Goal: Task Accomplishment & Management: Manage account settings

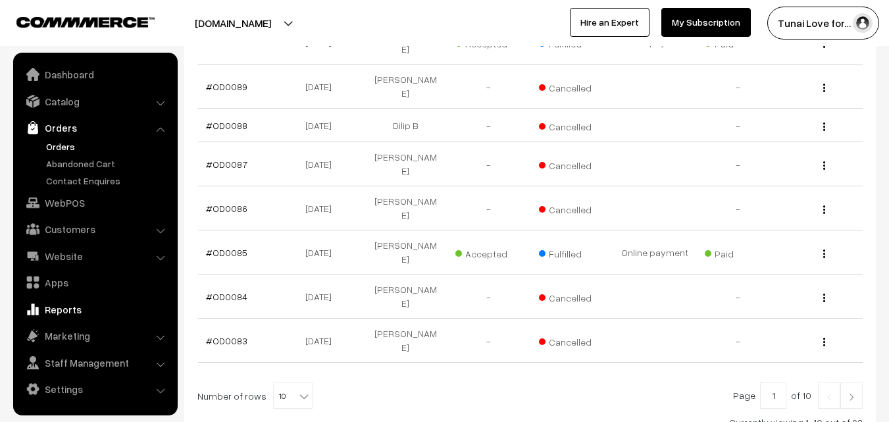
scroll to position [395, 0]
click at [72, 384] on link "Settings" at bounding box center [94, 389] width 157 height 24
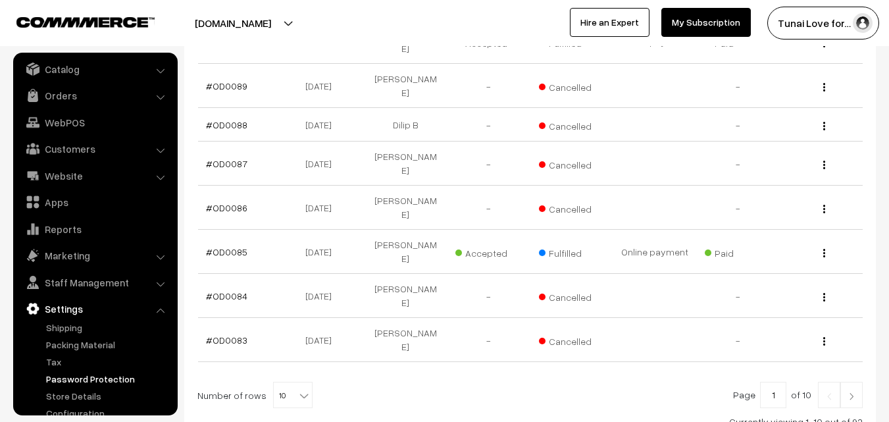
scroll to position [50, 0]
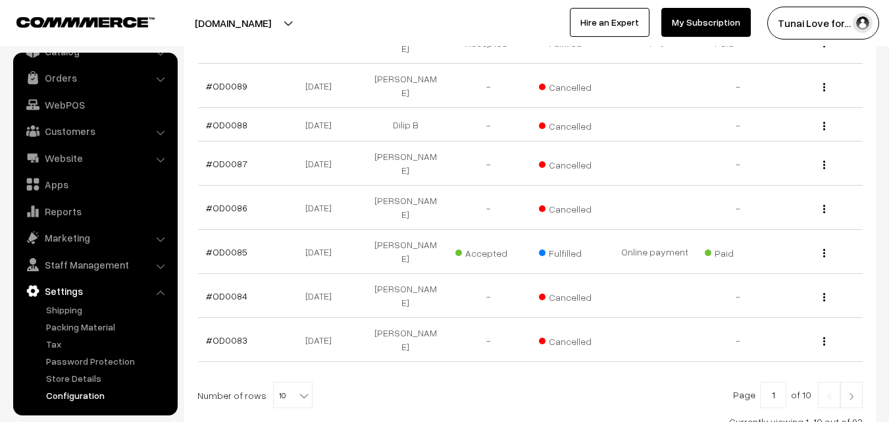
click at [94, 394] on link "Configuration" at bounding box center [108, 395] width 130 height 14
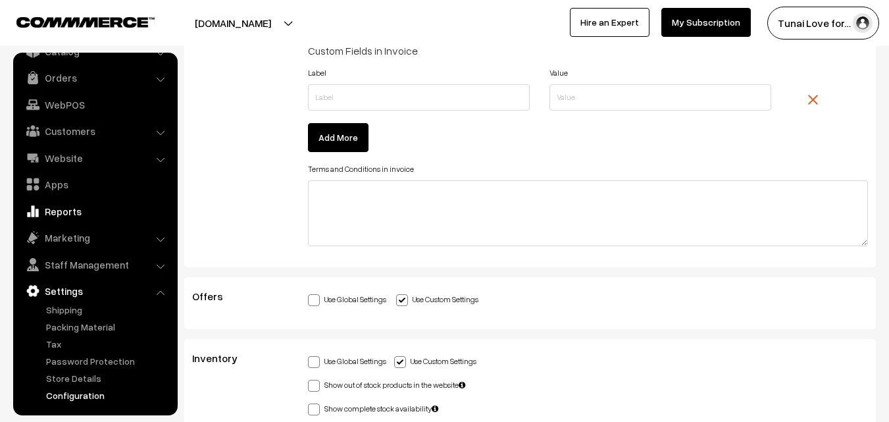
scroll to position [3574, 0]
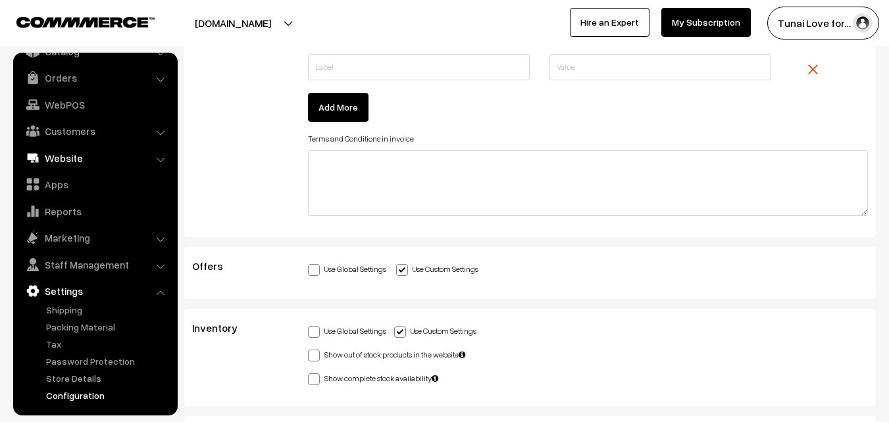
click at [69, 159] on link "Website" at bounding box center [94, 158] width 157 height 24
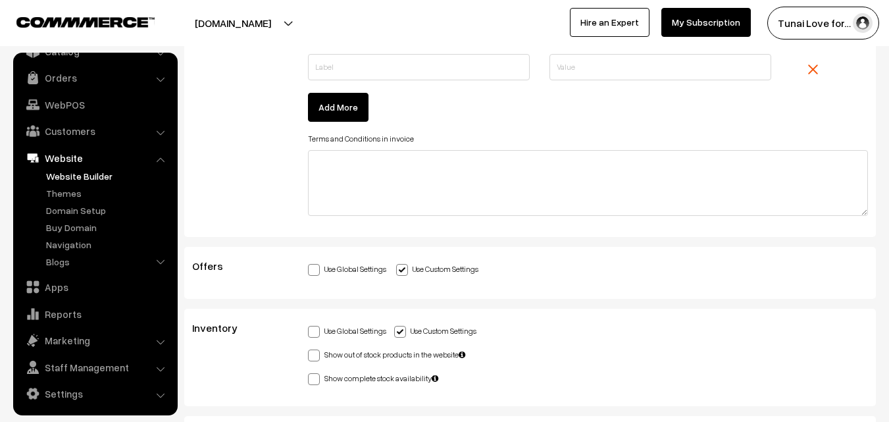
click at [73, 176] on link "Website Builder" at bounding box center [108, 176] width 130 height 14
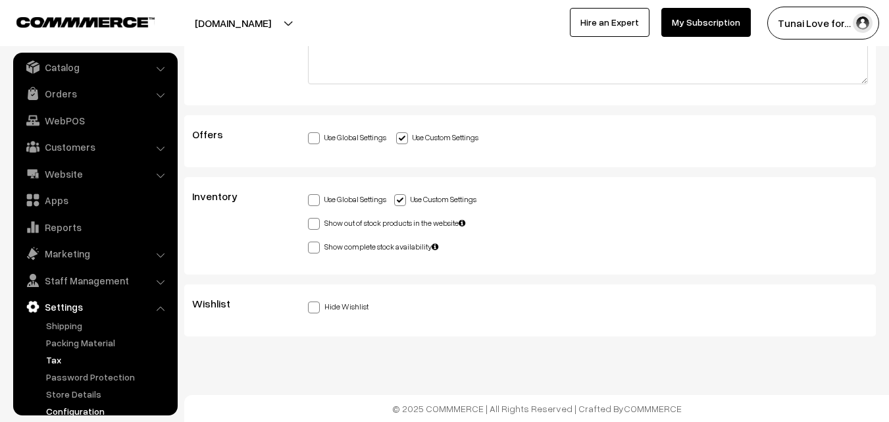
scroll to position [50, 0]
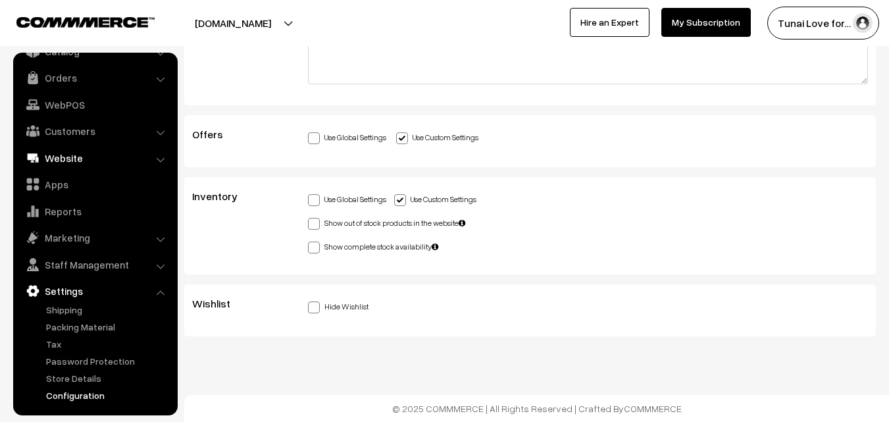
click at [101, 158] on link "Website" at bounding box center [94, 158] width 157 height 24
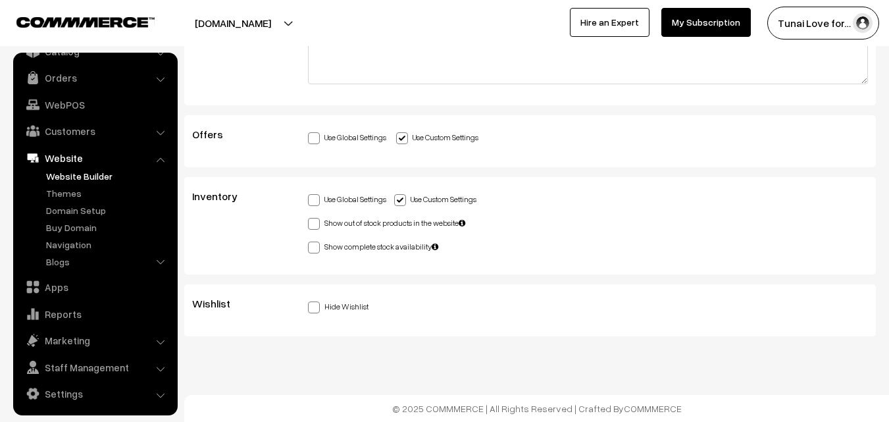
click at [94, 175] on link "Website Builder" at bounding box center [108, 176] width 130 height 14
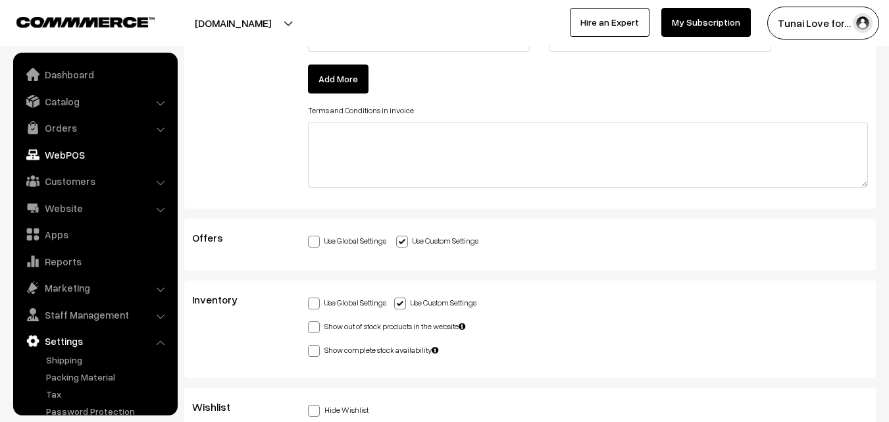
scroll to position [3377, 0]
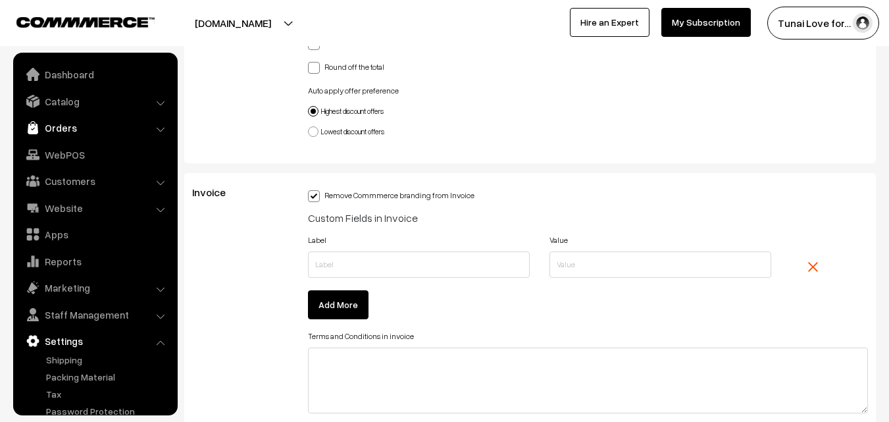
click at [79, 122] on link "Orders" at bounding box center [94, 128] width 157 height 24
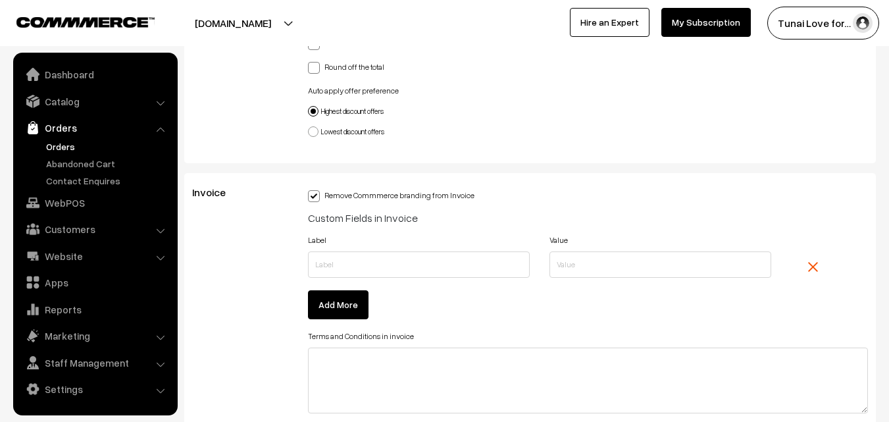
click at [58, 147] on link "Orders" at bounding box center [108, 146] width 130 height 14
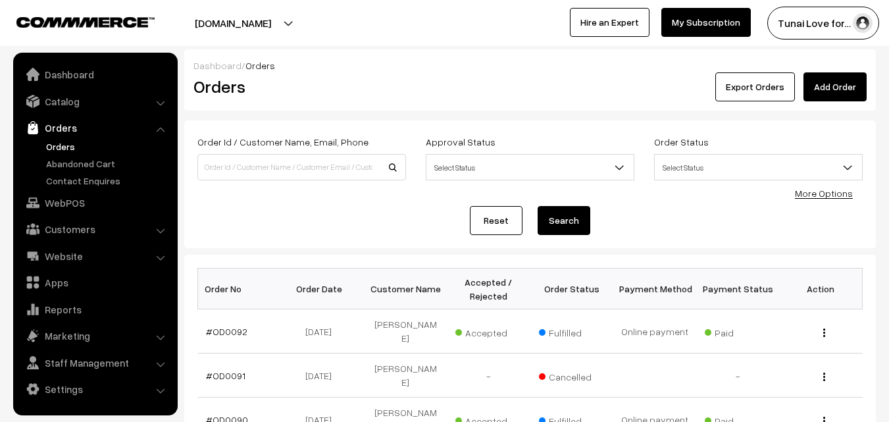
scroll to position [66, 0]
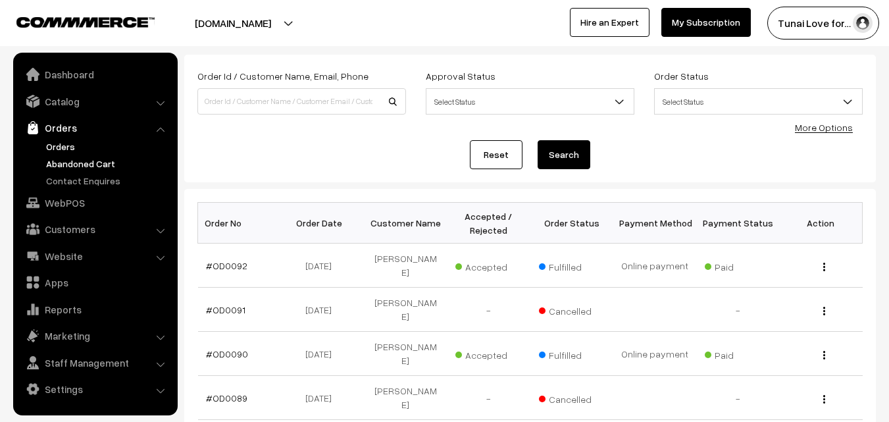
click at [69, 163] on link "Abandoned Cart" at bounding box center [108, 164] width 130 height 14
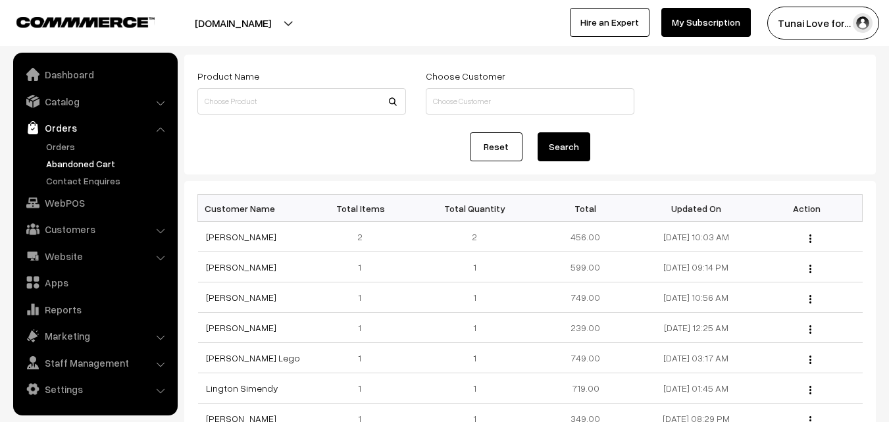
scroll to position [132, 0]
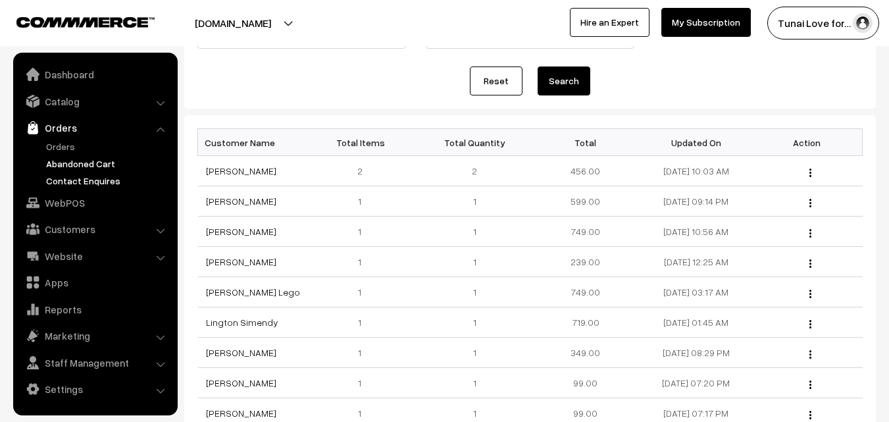
click at [88, 181] on link "Contact Enquires" at bounding box center [108, 181] width 130 height 14
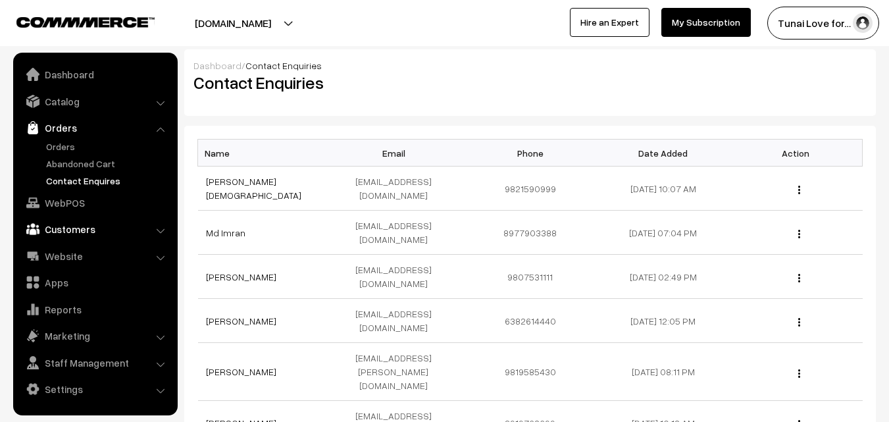
click at [99, 223] on link "Customers" at bounding box center [94, 229] width 157 height 24
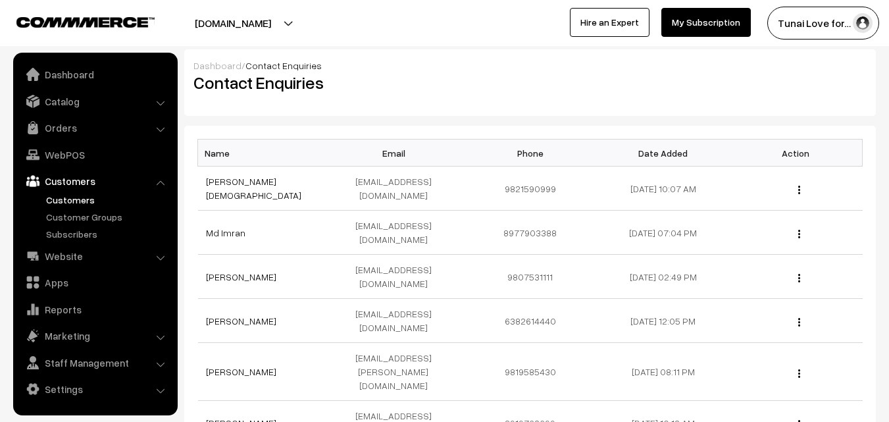
click at [78, 197] on link "Customers" at bounding box center [108, 200] width 130 height 14
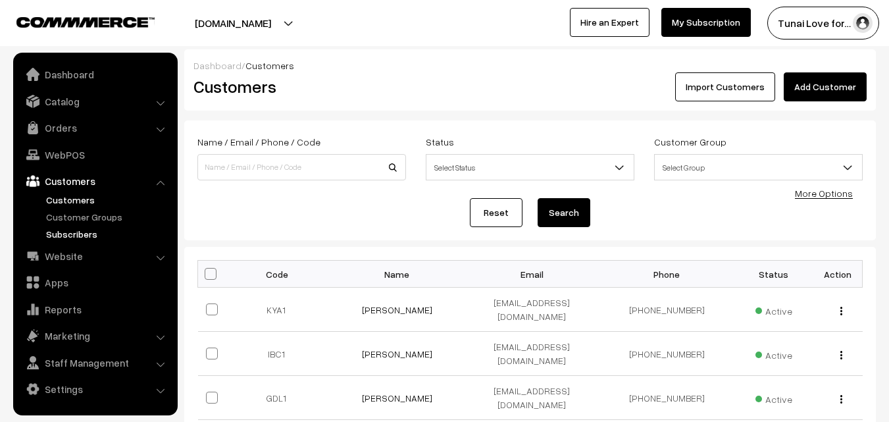
click at [57, 233] on link "Subscribers" at bounding box center [108, 234] width 130 height 14
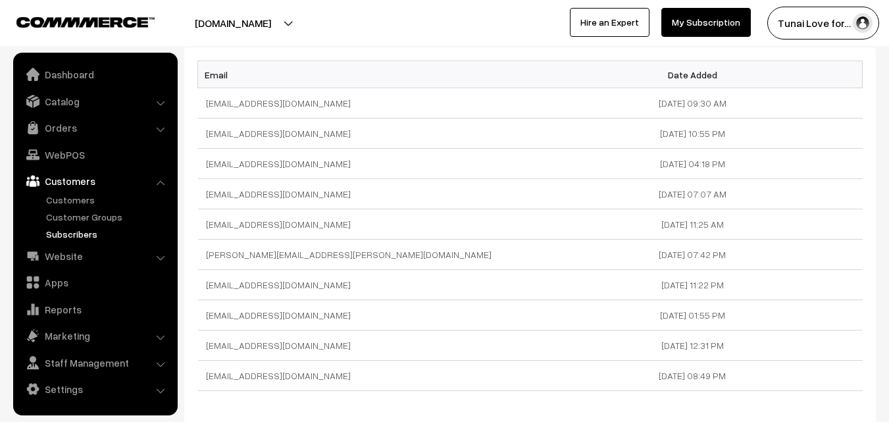
scroll to position [204, 0]
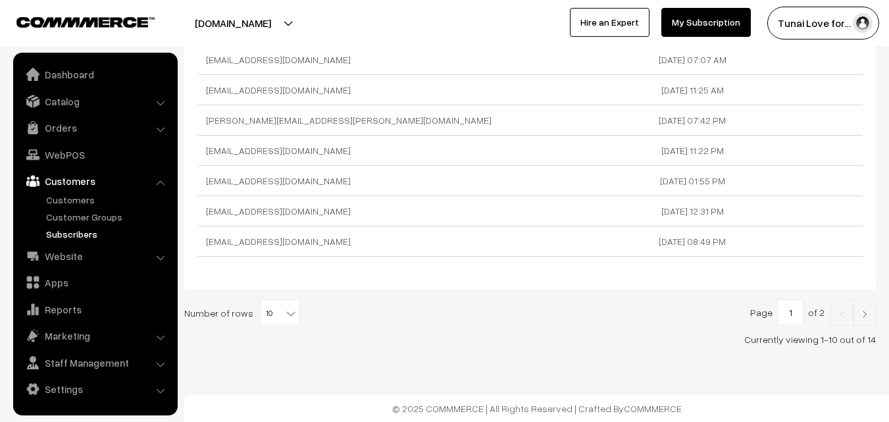
click at [264, 306] on span "10" at bounding box center [280, 313] width 38 height 26
select select "40"
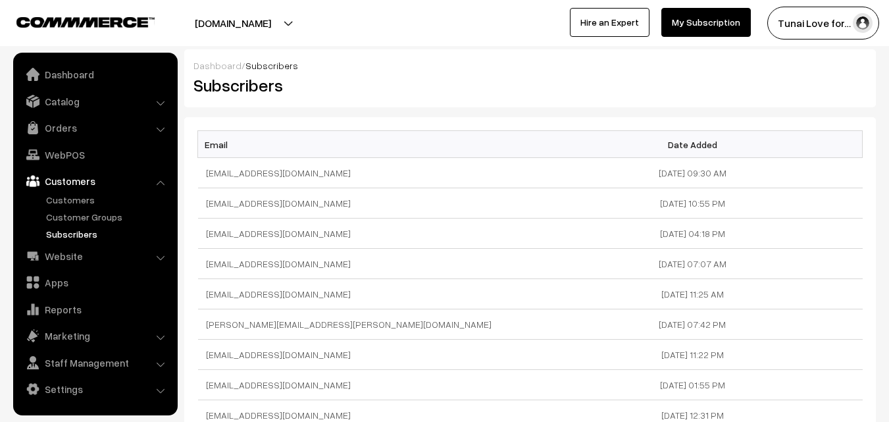
click at [72, 234] on link "Subscribers" at bounding box center [108, 234] width 130 height 14
click at [62, 236] on link "Subscribers" at bounding box center [108, 234] width 130 height 14
click at [61, 232] on link "Subscribers" at bounding box center [108, 234] width 130 height 14
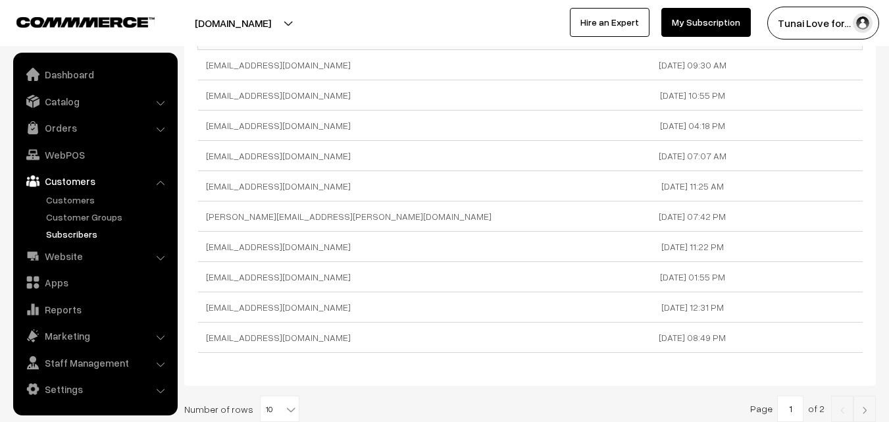
scroll to position [132, 0]
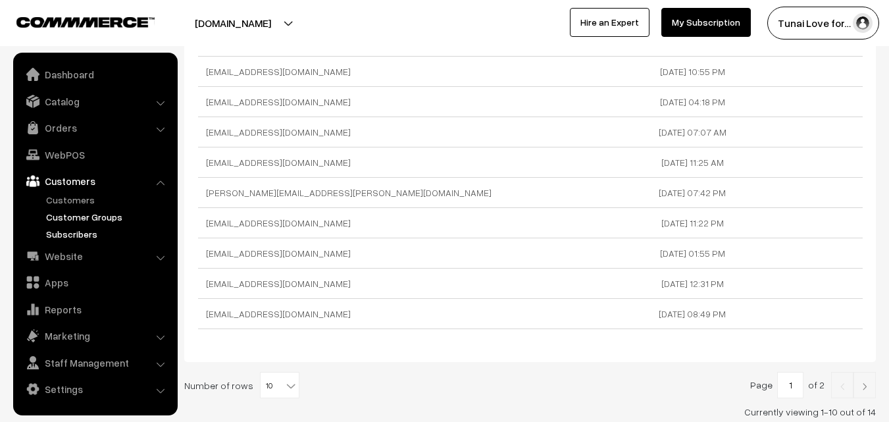
click at [63, 213] on link "Customer Groups" at bounding box center [108, 217] width 130 height 14
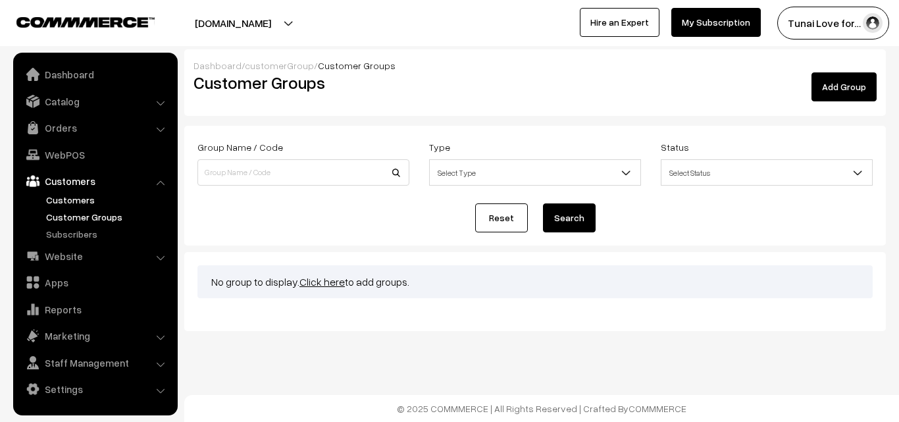
click at [63, 202] on link "Customers" at bounding box center [108, 200] width 130 height 14
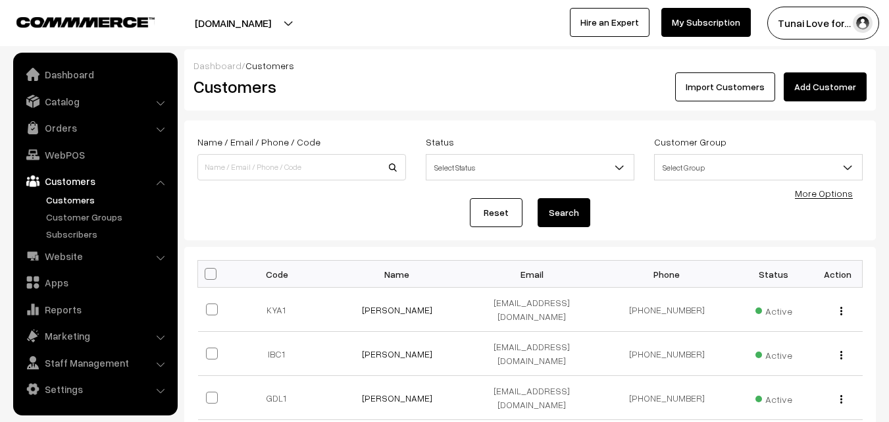
click at [65, 226] on ul "Customers" at bounding box center [95, 217] width 158 height 48
click at [65, 235] on link "Subscribers" at bounding box center [108, 234] width 130 height 14
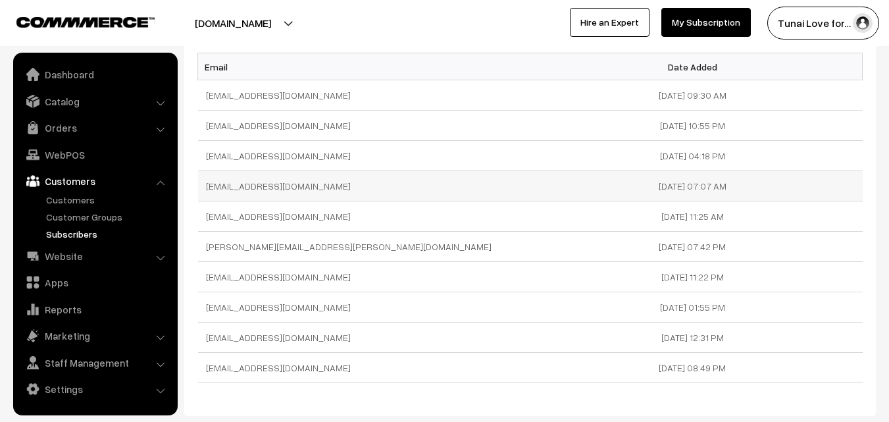
scroll to position [204, 0]
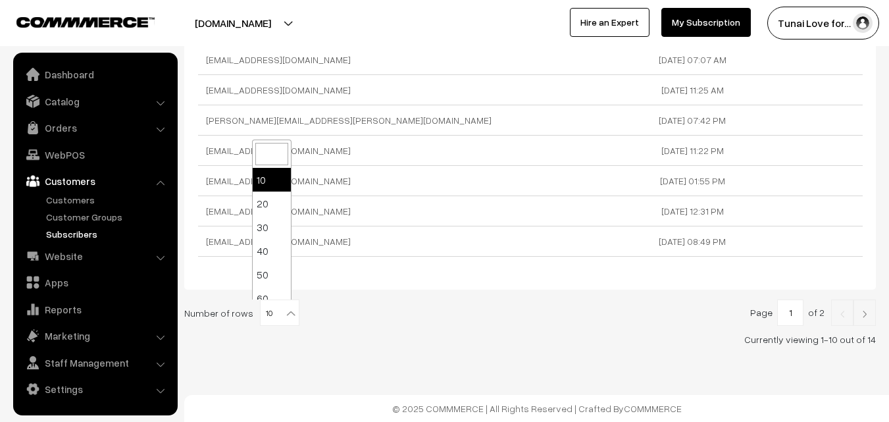
click at [285, 311] on b at bounding box center [290, 313] width 13 height 13
select select "60"
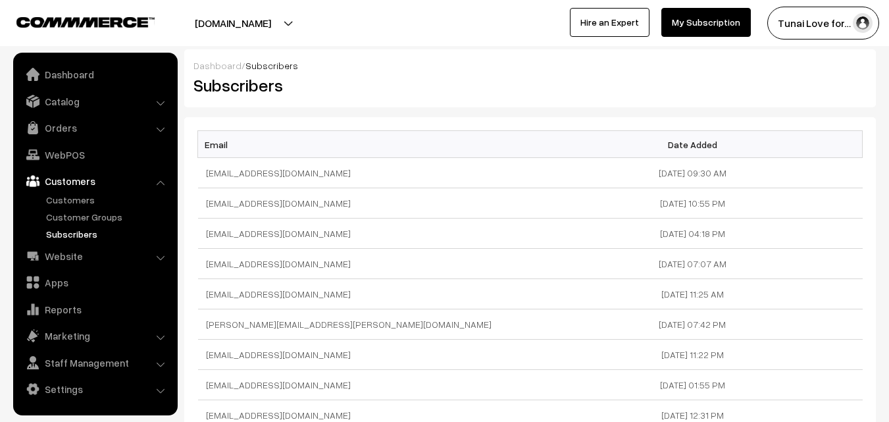
click at [69, 233] on link "Subscribers" at bounding box center [108, 234] width 130 height 14
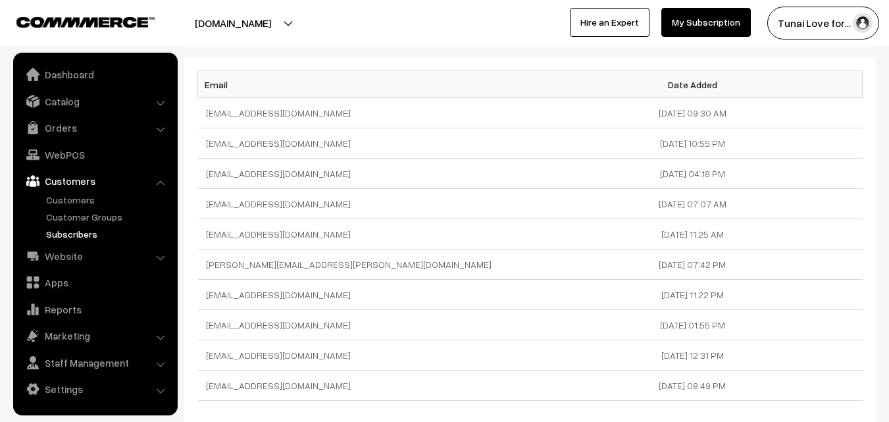
scroll to position [204, 0]
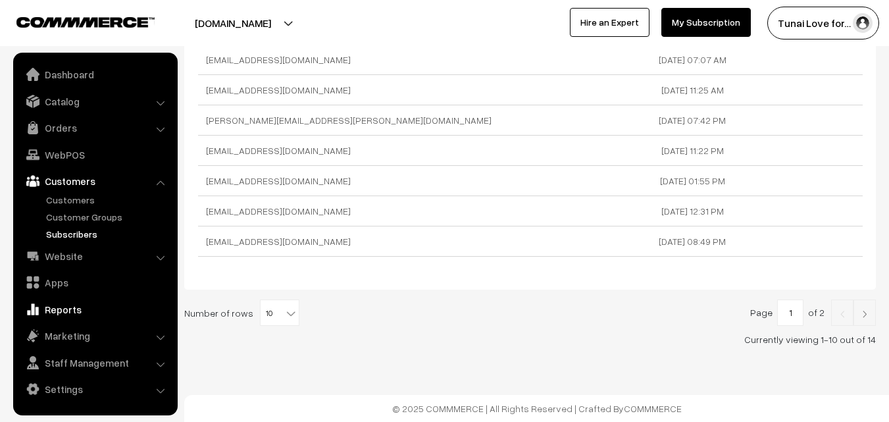
click at [64, 309] on link "Reports" at bounding box center [94, 309] width 157 height 24
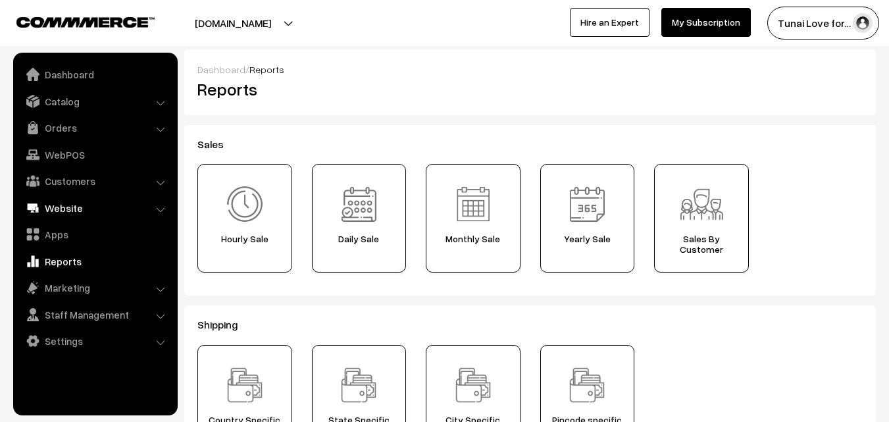
click at [83, 207] on link "Website" at bounding box center [94, 208] width 157 height 24
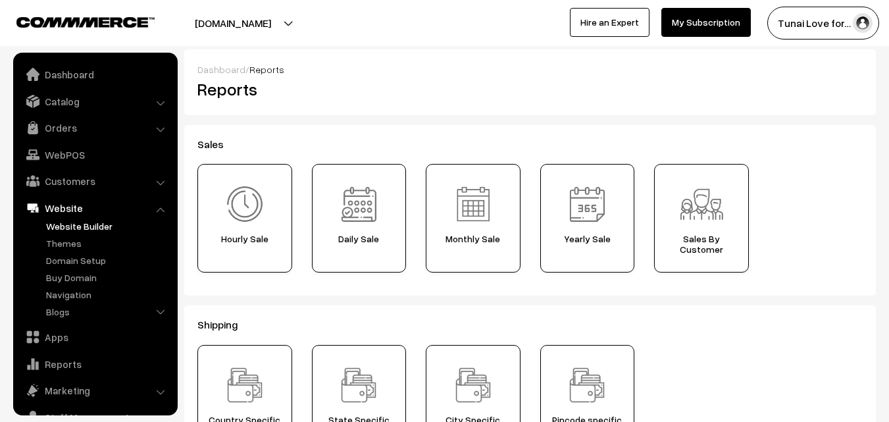
click at [72, 223] on link "Website Builder" at bounding box center [108, 226] width 130 height 14
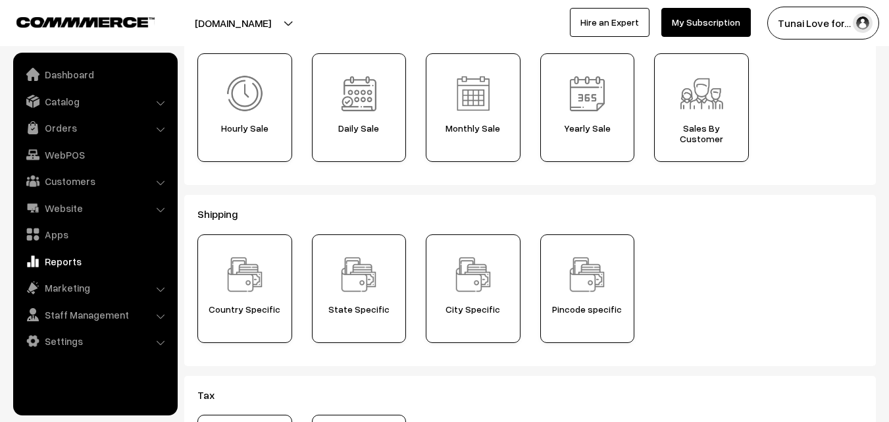
scroll to position [132, 0]
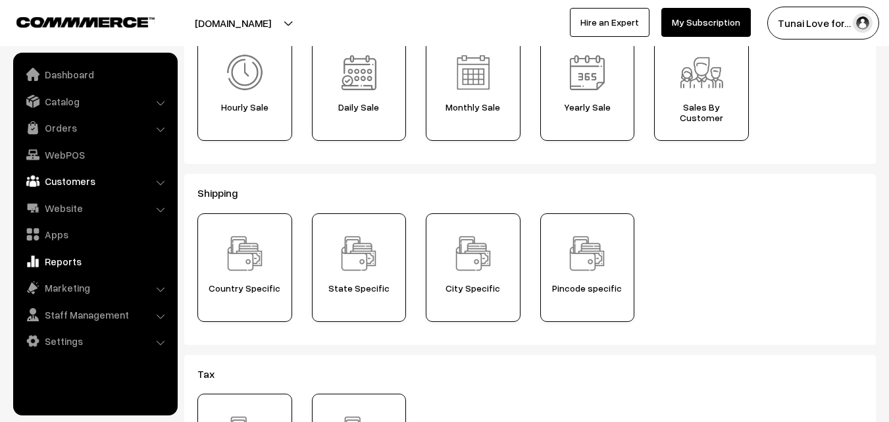
click at [67, 180] on link "Customers" at bounding box center [94, 181] width 157 height 24
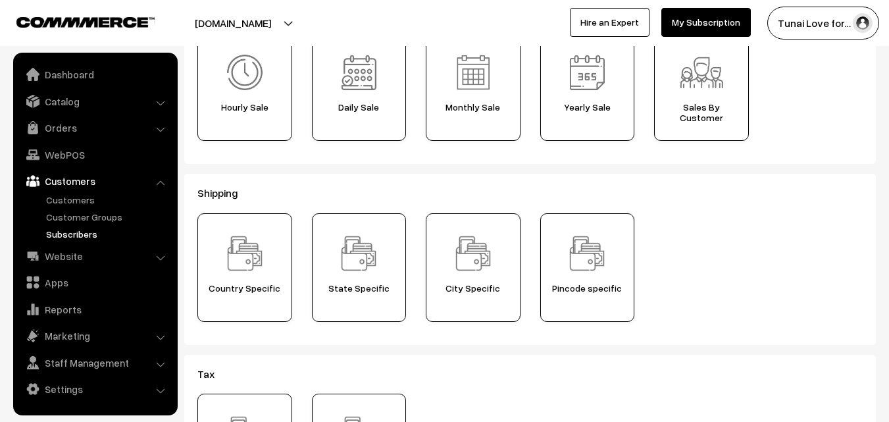
click at [66, 236] on link "Subscribers" at bounding box center [108, 234] width 130 height 14
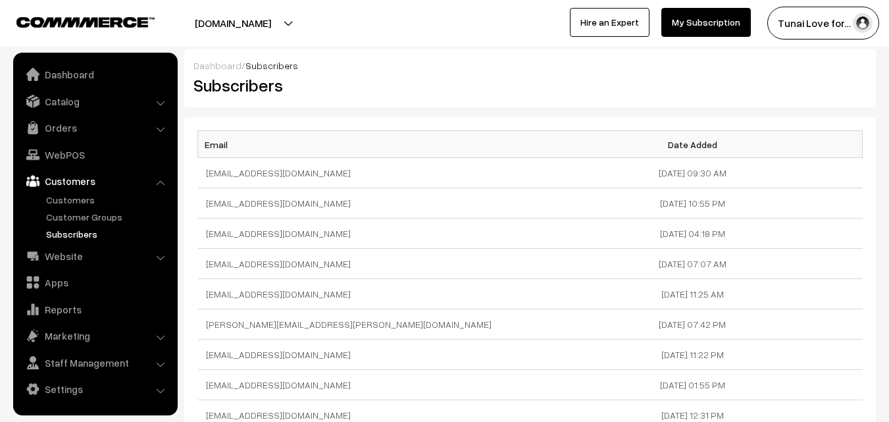
click at [88, 227] on link "Subscribers" at bounding box center [108, 234] width 130 height 14
click at [85, 228] on link "Subscribers" at bounding box center [108, 234] width 130 height 14
click at [76, 234] on link "Subscribers" at bounding box center [108, 234] width 130 height 14
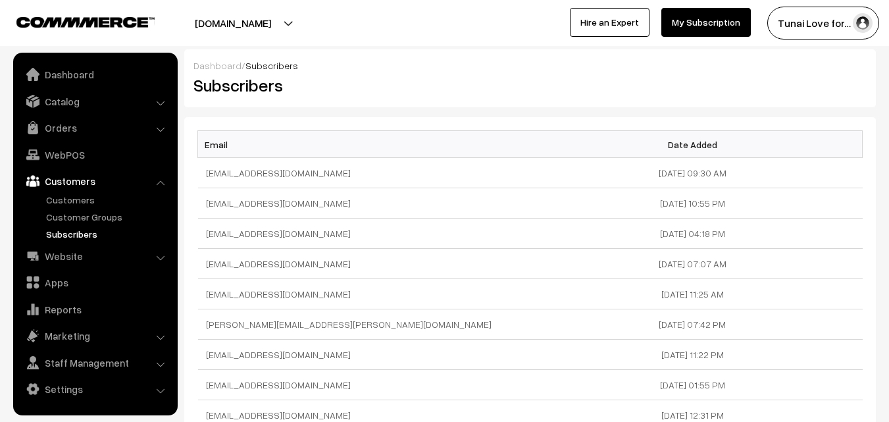
click at [76, 234] on link "Subscribers" at bounding box center [108, 234] width 130 height 14
click at [63, 219] on link "Customer Groups" at bounding box center [108, 217] width 130 height 14
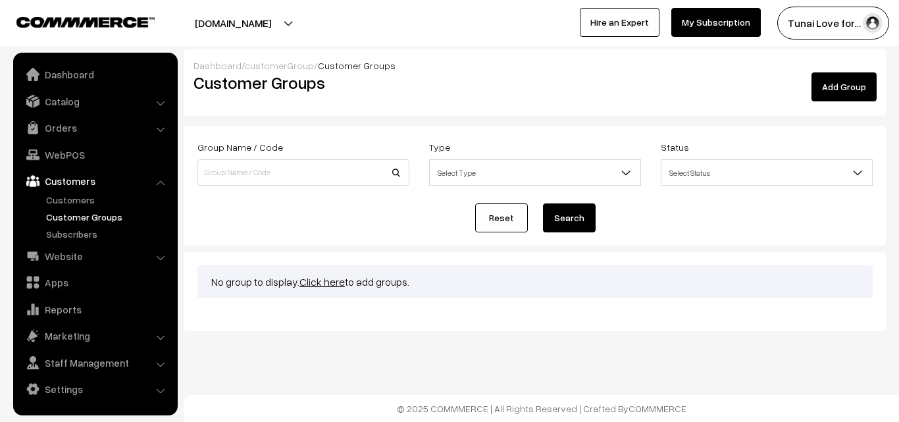
click at [67, 194] on link "Customers" at bounding box center [108, 200] width 130 height 14
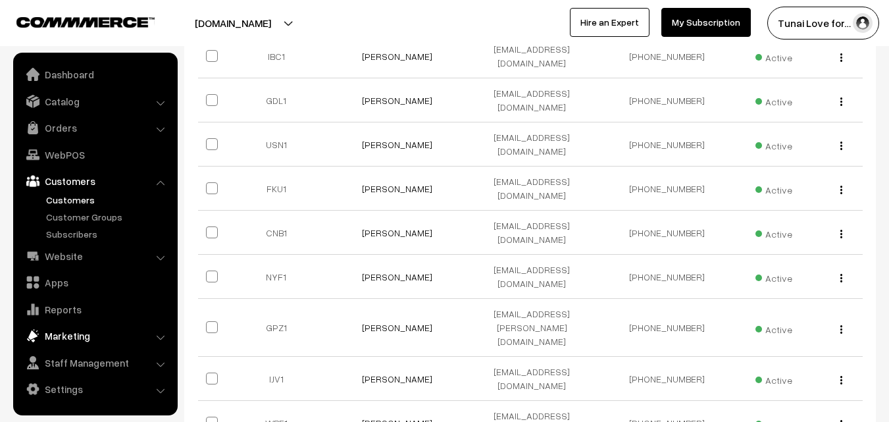
scroll to position [329, 0]
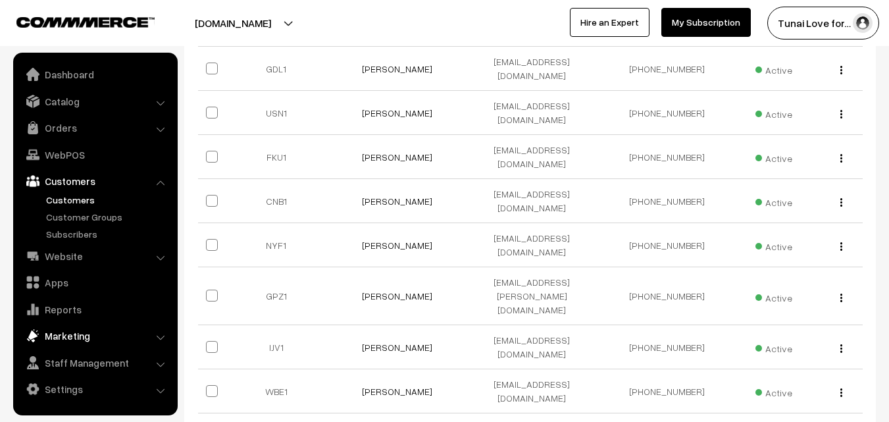
click at [89, 336] on link "Marketing" at bounding box center [94, 336] width 157 height 24
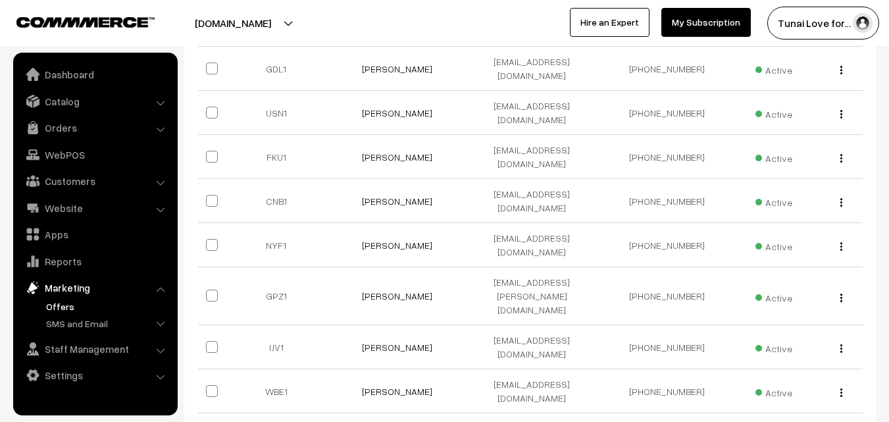
click at [64, 303] on link "Offers" at bounding box center [108, 306] width 130 height 14
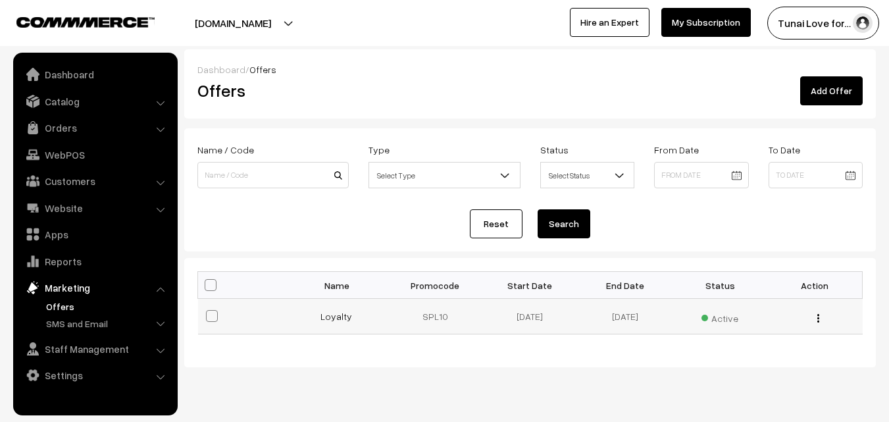
click at [207, 317] on span at bounding box center [212, 316] width 12 height 12
click at [207, 312] on input "checkbox" at bounding box center [203, 307] width 9 height 9
checkbox input "true"
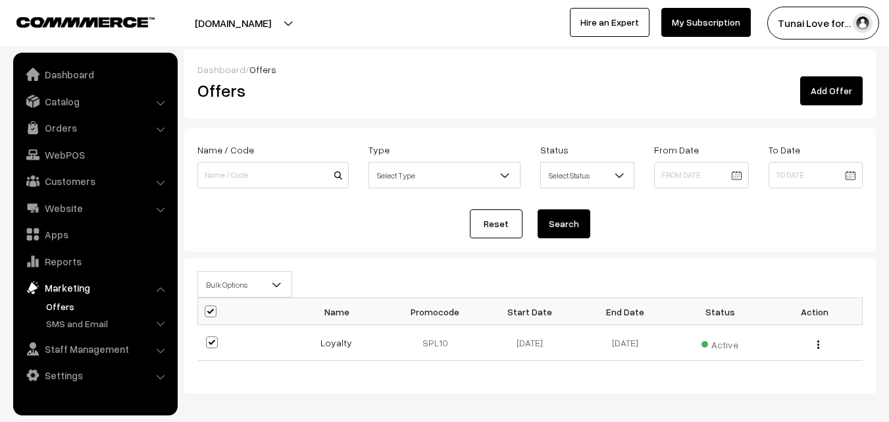
scroll to position [57, 0]
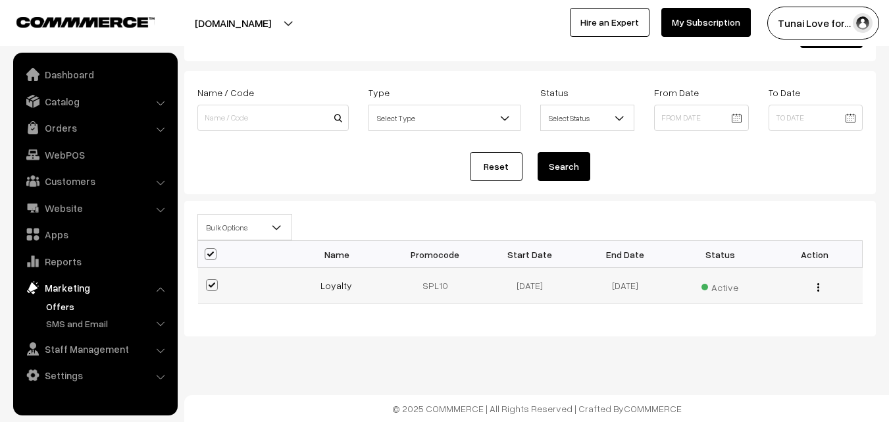
click at [818, 286] on img "button" at bounding box center [818, 287] width 2 height 9
click at [594, 338] on div "Dashboard / Offers Offers Add Offer Name / Code Type Select Type Flat Percentag…" at bounding box center [444, 182] width 889 height 479
click at [209, 284] on span at bounding box center [212, 285] width 12 height 12
click at [208, 281] on input "checkbox" at bounding box center [203, 276] width 9 height 9
checkbox input "false"
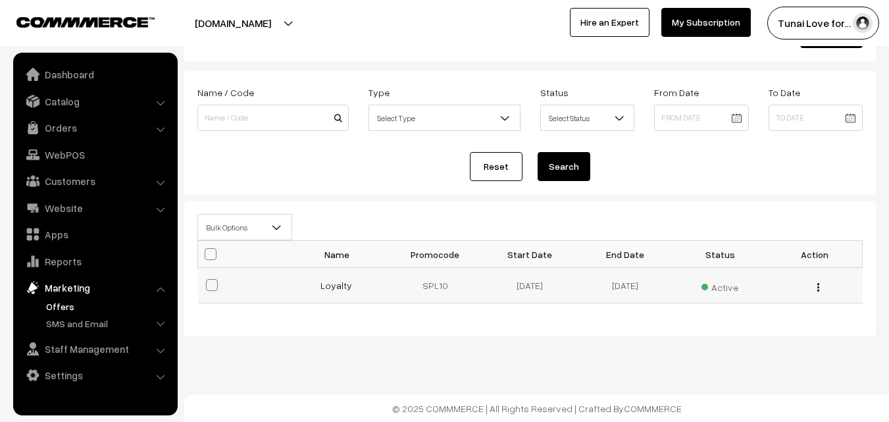
checkbox input "false"
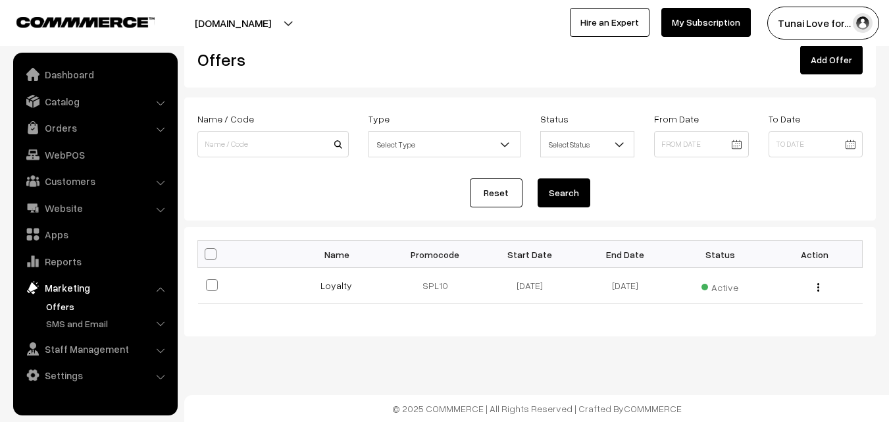
scroll to position [31, 0]
click at [211, 280] on span at bounding box center [212, 285] width 12 height 12
click at [208, 280] on input "checkbox" at bounding box center [203, 276] width 9 height 9
checkbox input "true"
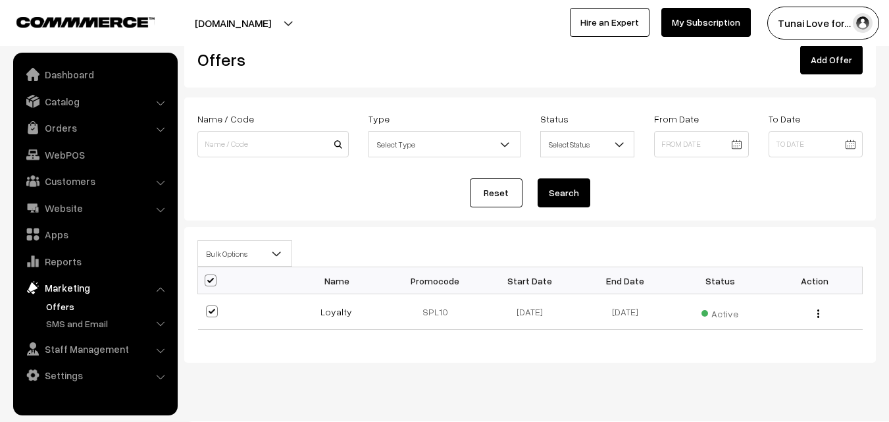
click at [272, 248] on b at bounding box center [276, 253] width 13 height 13
click at [333, 232] on div "Bulk Options Make all Active Make all Inactive Bulk Options Name Promocode Star…" at bounding box center [530, 295] width 692 height 136
click at [215, 278] on span at bounding box center [211, 280] width 12 height 12
click at [207, 278] on input "checkbox" at bounding box center [202, 280] width 9 height 9
checkbox input "false"
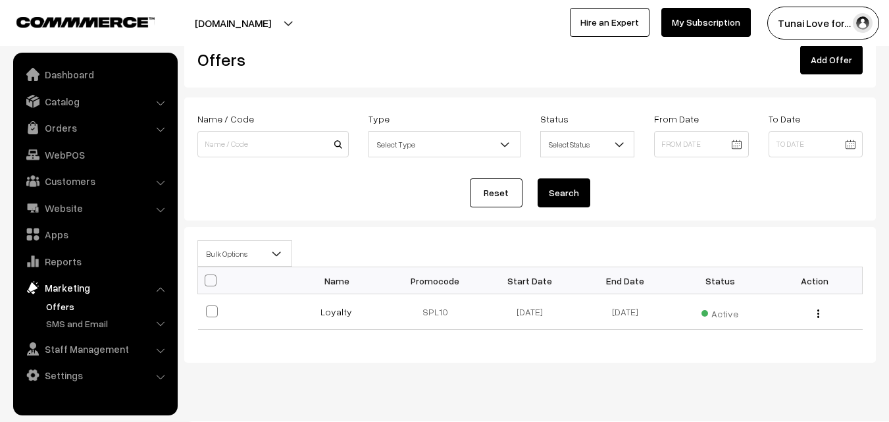
checkbox input "false"
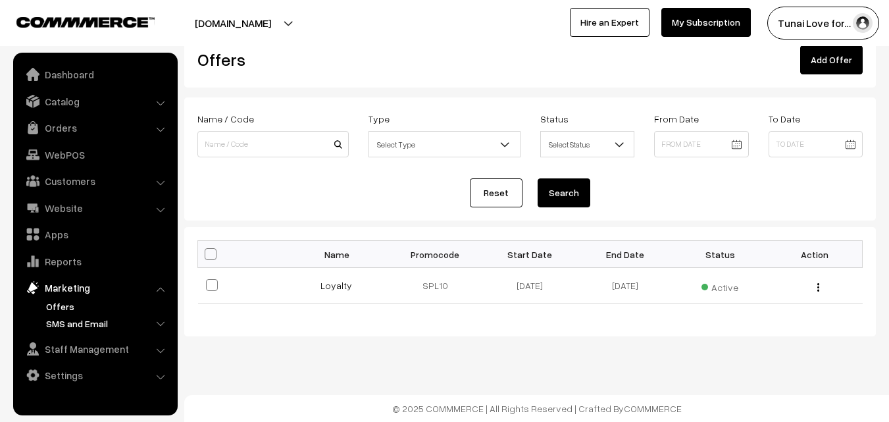
click at [72, 324] on link "SMS and Email" at bounding box center [108, 323] width 130 height 14
click at [107, 360] on link "Send Newsletter & SMS" at bounding box center [114, 358] width 118 height 14
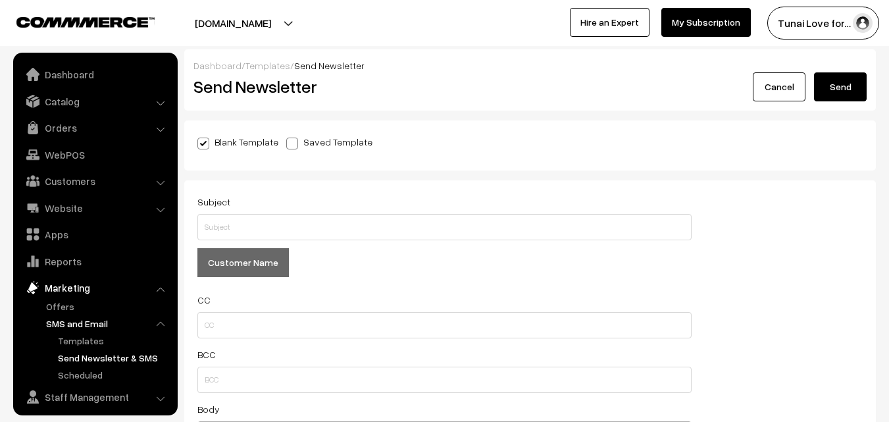
scroll to position [33, 0]
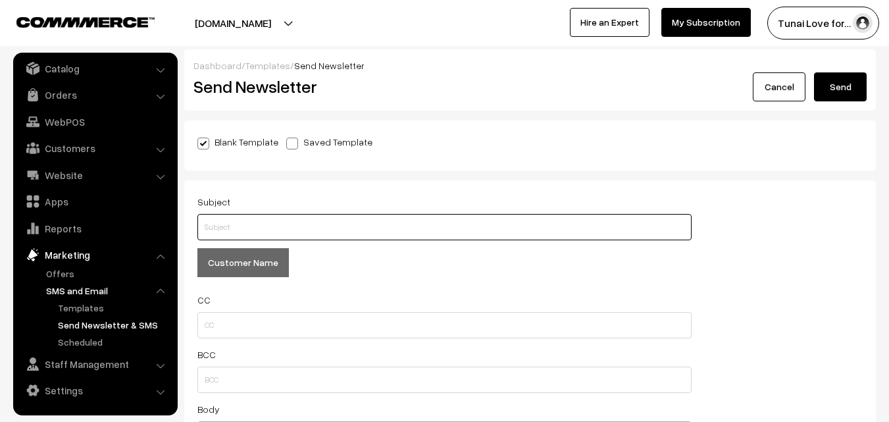
click at [257, 230] on input "text" at bounding box center [444, 227] width 494 height 26
click at [790, 84] on link "Cancel" at bounding box center [779, 86] width 53 height 29
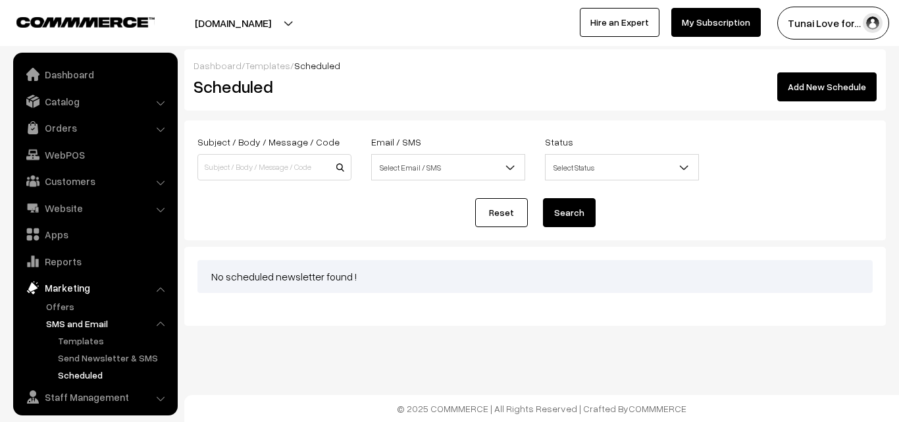
scroll to position [33, 0]
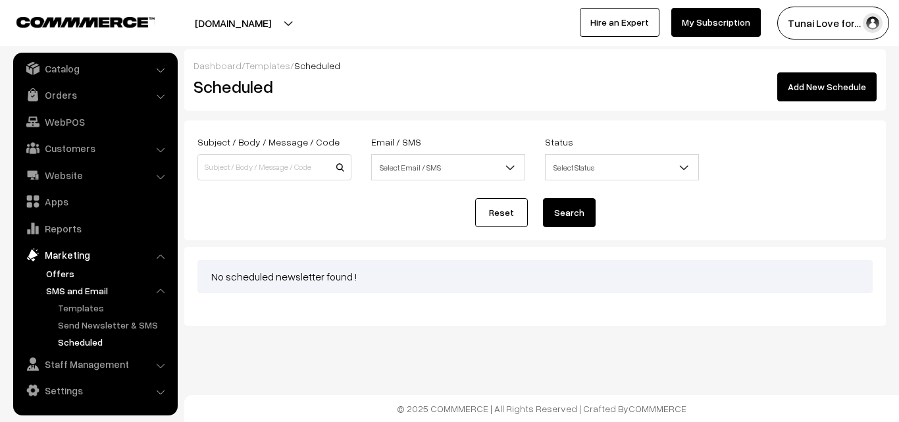
click at [68, 269] on link "Offers" at bounding box center [108, 273] width 130 height 14
